Goal: Information Seeking & Learning: Find specific fact

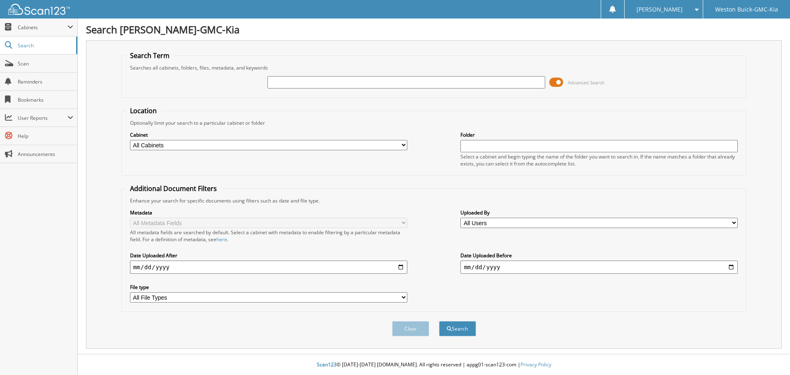
click at [291, 78] on input "text" at bounding box center [406, 82] width 277 height 12
type input "715338"
click at [439, 321] on button "Search" at bounding box center [457, 328] width 37 height 15
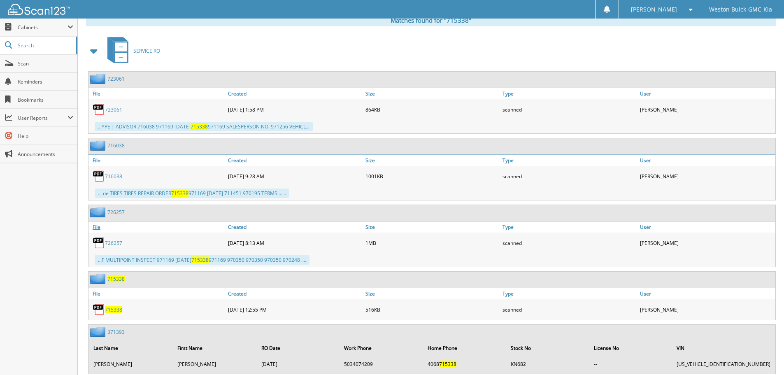
scroll to position [370, 0]
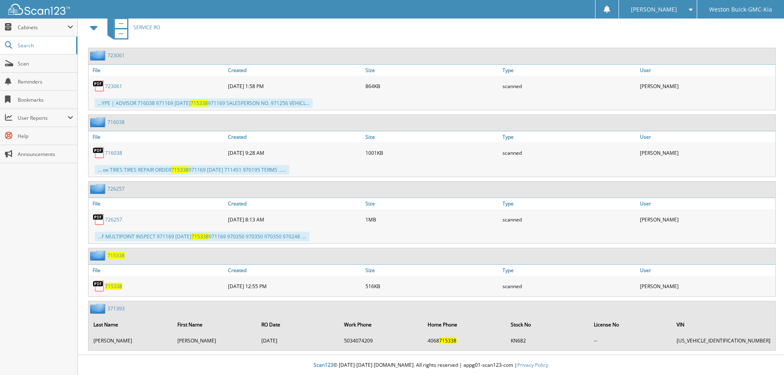
click at [111, 287] on span "715338" at bounding box center [113, 286] width 17 height 7
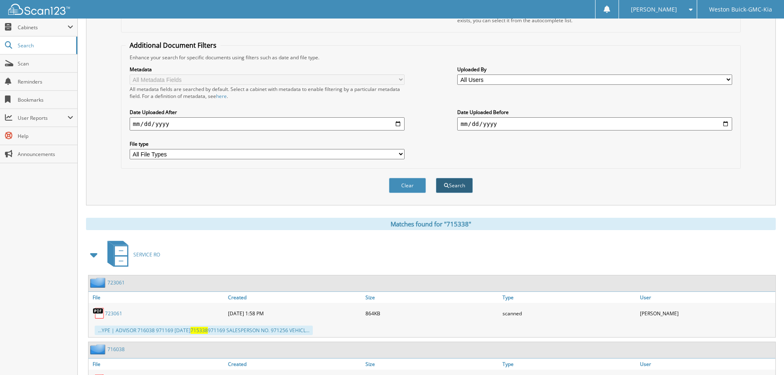
scroll to position [0, 0]
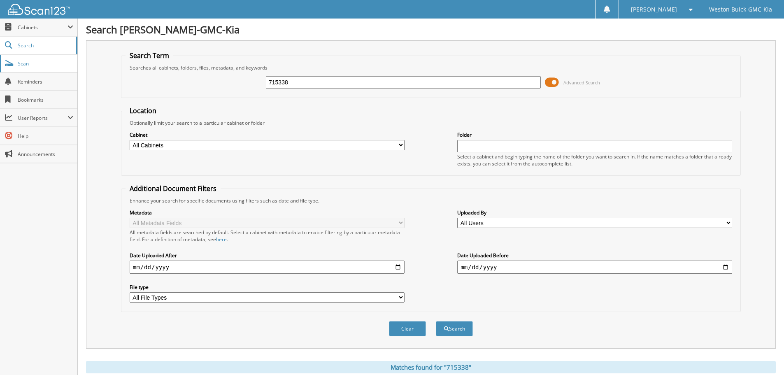
click at [23, 64] on span "Scan" at bounding box center [46, 63] width 56 height 7
